Goal: Entertainment & Leisure: Consume media (video, audio)

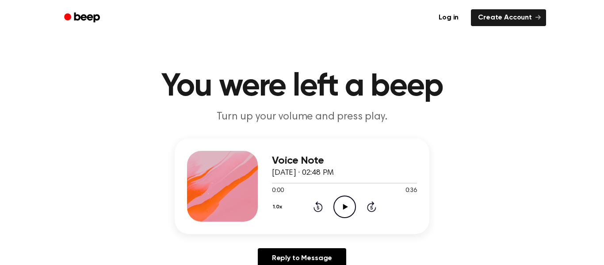
click at [350, 207] on icon "Play Audio" at bounding box center [344, 206] width 23 height 23
drag, startPoint x: 279, startPoint y: 183, endPoint x: 285, endPoint y: 184, distance: 5.4
click at [285, 184] on div at bounding box center [344, 182] width 145 height 7
click at [286, 183] on div at bounding box center [344, 182] width 145 height 7
click at [340, 206] on icon "Pause Audio" at bounding box center [344, 206] width 23 height 23
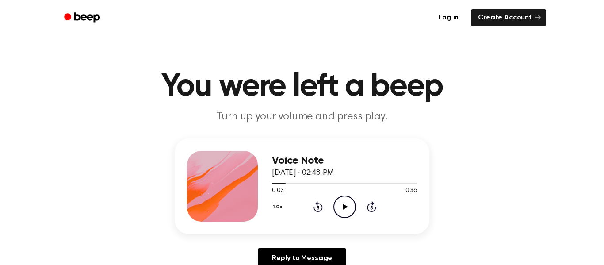
click at [352, 207] on icon "Play Audio" at bounding box center [344, 206] width 23 height 23
click at [321, 207] on icon at bounding box center [318, 206] width 9 height 11
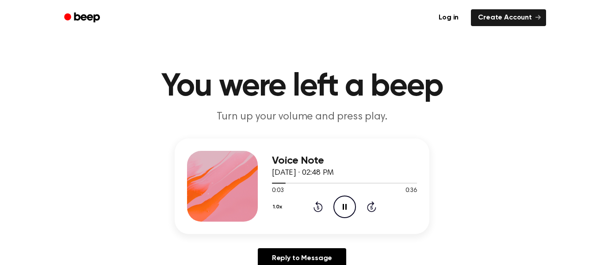
click at [321, 207] on icon at bounding box center [318, 206] width 9 height 11
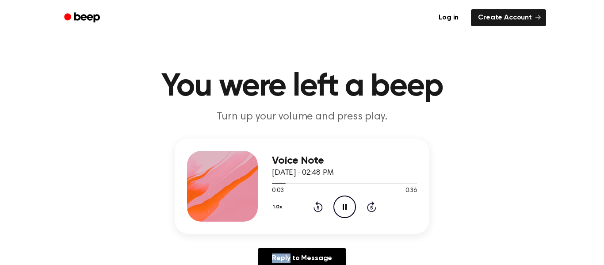
click at [321, 207] on icon at bounding box center [318, 206] width 9 height 11
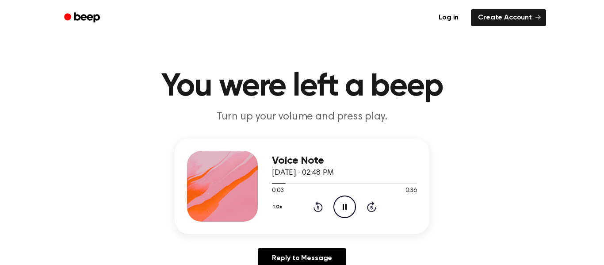
click at [321, 207] on icon at bounding box center [318, 206] width 9 height 11
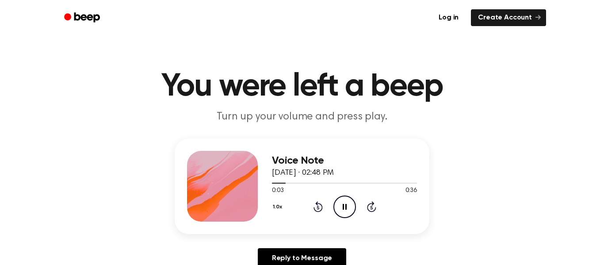
click at [321, 207] on icon at bounding box center [318, 206] width 9 height 11
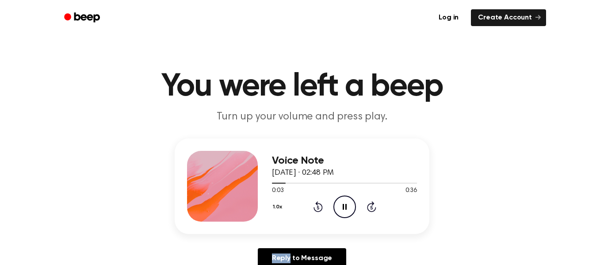
click at [321, 207] on icon at bounding box center [318, 206] width 9 height 11
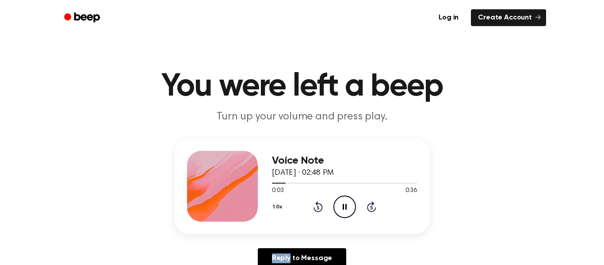
click at [321, 207] on icon at bounding box center [318, 206] width 9 height 11
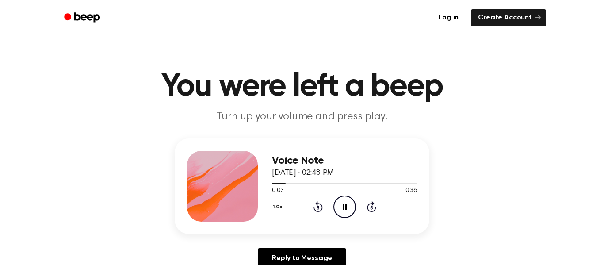
click at [321, 207] on icon at bounding box center [318, 206] width 9 height 11
click at [320, 206] on icon "Rewind 5 seconds" at bounding box center [318, 206] width 10 height 11
click at [319, 205] on icon "Rewind 5 seconds" at bounding box center [318, 206] width 10 height 11
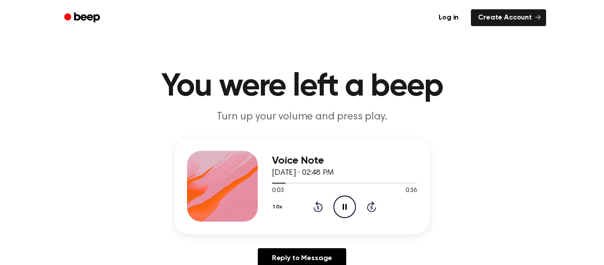
click at [319, 205] on icon "Rewind 5 seconds" at bounding box center [318, 206] width 10 height 11
click at [319, 206] on icon "Rewind 5 seconds" at bounding box center [318, 206] width 10 height 11
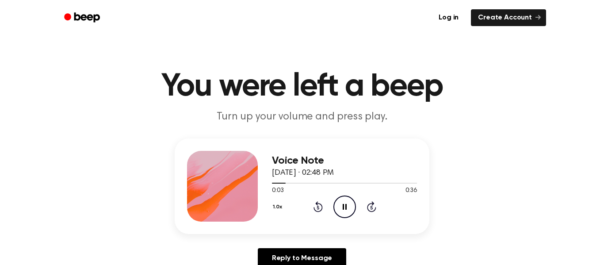
click at [318, 205] on icon "Rewind 5 seconds" at bounding box center [318, 206] width 10 height 11
click at [316, 202] on icon "Rewind 5 seconds" at bounding box center [318, 206] width 10 height 11
click at [314, 201] on icon "Rewind 5 seconds" at bounding box center [318, 206] width 10 height 11
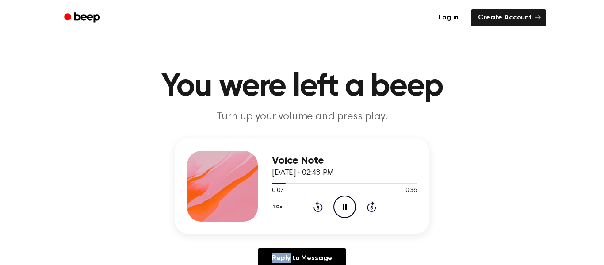
click at [314, 201] on icon "Rewind 5 seconds" at bounding box center [318, 206] width 10 height 11
click at [318, 206] on icon "Rewind 5 seconds" at bounding box center [318, 206] width 10 height 11
click at [316, 206] on icon "Rewind 5 seconds" at bounding box center [318, 206] width 10 height 11
click at [317, 211] on icon at bounding box center [318, 206] width 9 height 11
click at [345, 204] on icon at bounding box center [345, 207] width 4 height 6
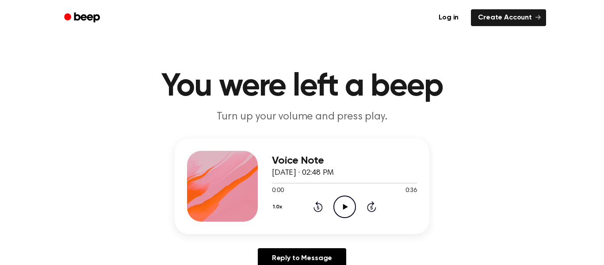
click at [345, 206] on icon at bounding box center [345, 207] width 5 height 6
click at [346, 208] on icon at bounding box center [345, 207] width 4 height 6
click at [346, 208] on icon "Play Audio" at bounding box center [344, 206] width 23 height 23
click at [454, 21] on link "Log in" at bounding box center [449, 17] width 34 height 17
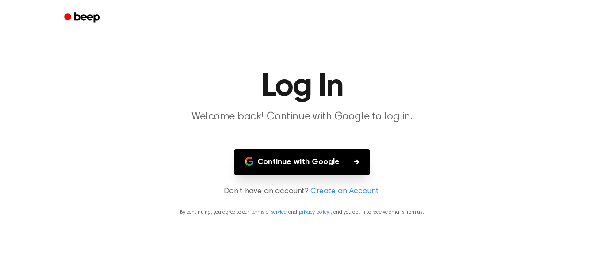
click at [330, 171] on button "Continue with Google" at bounding box center [301, 162] width 135 height 26
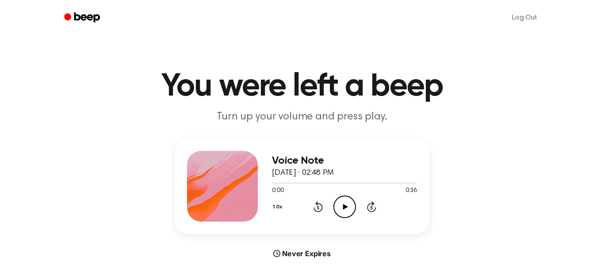
click at [343, 202] on icon "Play Audio" at bounding box center [344, 206] width 23 height 23
click at [369, 206] on icon "Skip 5 seconds" at bounding box center [372, 206] width 10 height 11
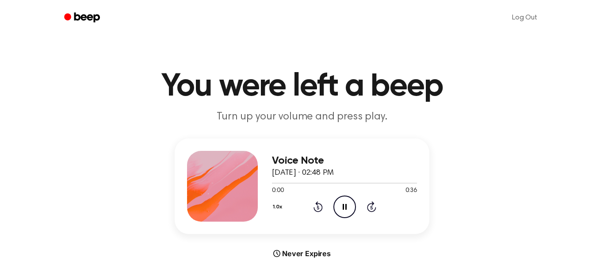
click at [369, 206] on icon "Skip 5 seconds" at bounding box center [372, 206] width 10 height 11
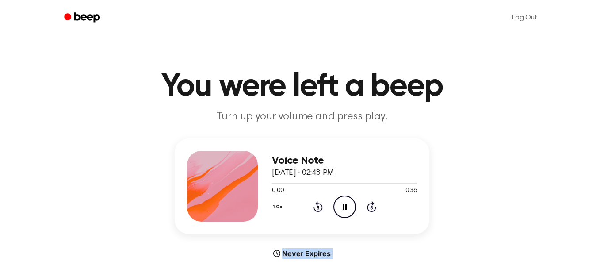
click at [369, 206] on icon "Skip 5 seconds" at bounding box center [372, 206] width 10 height 11
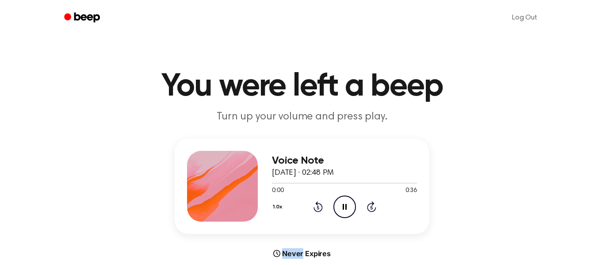
click at [369, 206] on icon "Skip 5 seconds" at bounding box center [372, 206] width 10 height 11
